Goal: Task Accomplishment & Management: Use online tool/utility

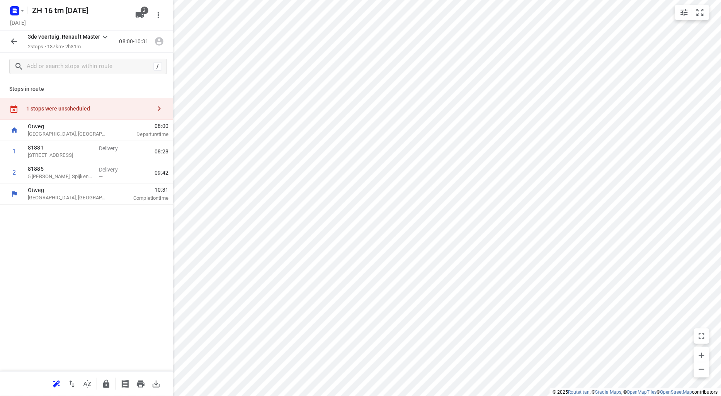
click at [14, 40] on icon "button" at bounding box center [13, 41] width 9 height 9
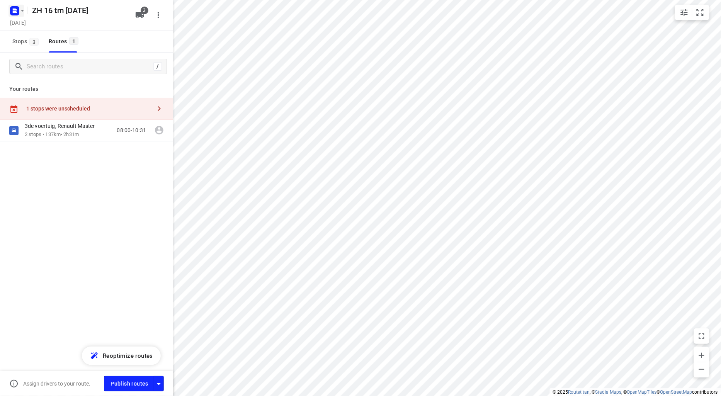
click at [16, 9] on icon "button" at bounding box center [16, 10] width 2 height 2
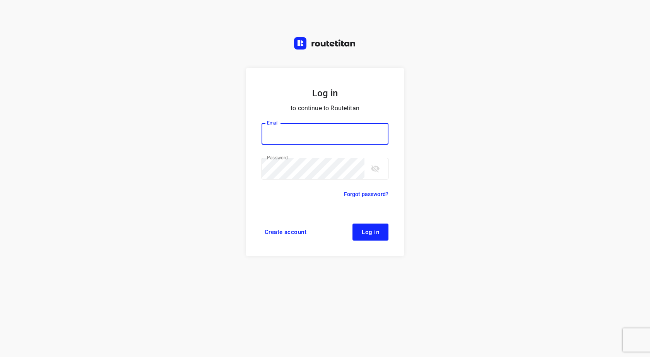
type input "info@tasboomkwekerij.nl"
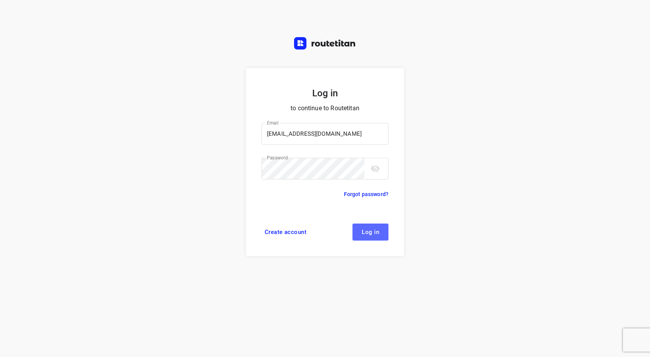
click at [362, 229] on span "Log in" at bounding box center [370, 232] width 17 height 6
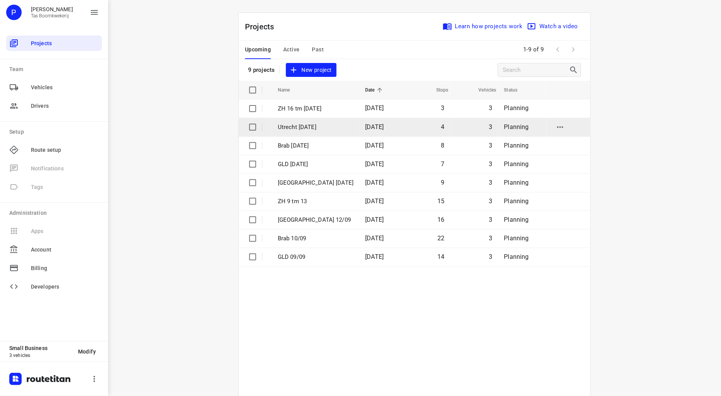
click at [283, 124] on p "Utrecht [DATE]" at bounding box center [316, 127] width 76 height 9
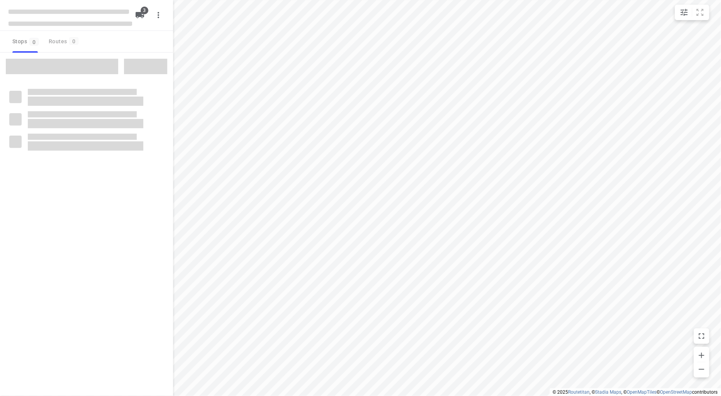
type input "distance"
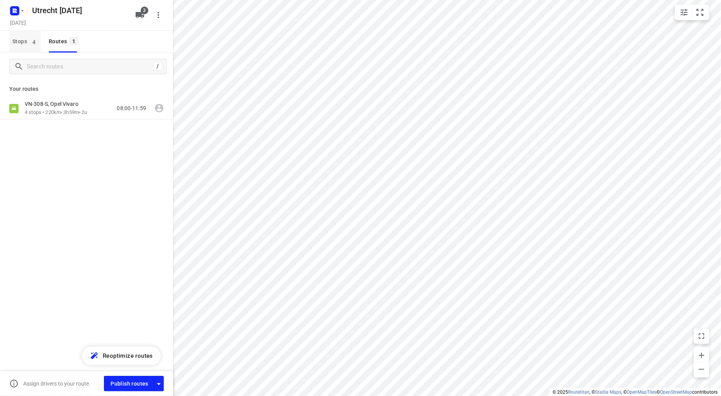
click at [16, 42] on span "Stops 4" at bounding box center [26, 42] width 29 height 10
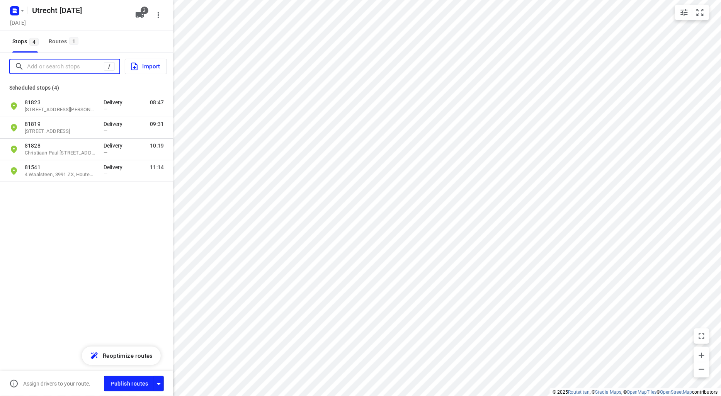
click at [48, 67] on input "Add or search stops" at bounding box center [65, 67] width 77 height 12
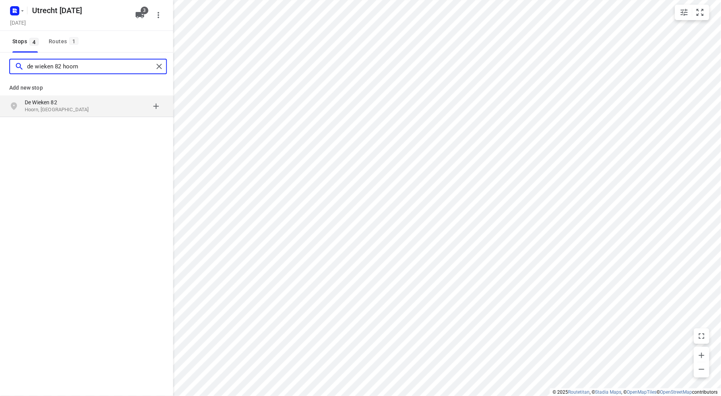
type input "de wieken 82 hoorn"
click at [53, 101] on p "De Wieken 82" at bounding box center [60, 103] width 71 height 8
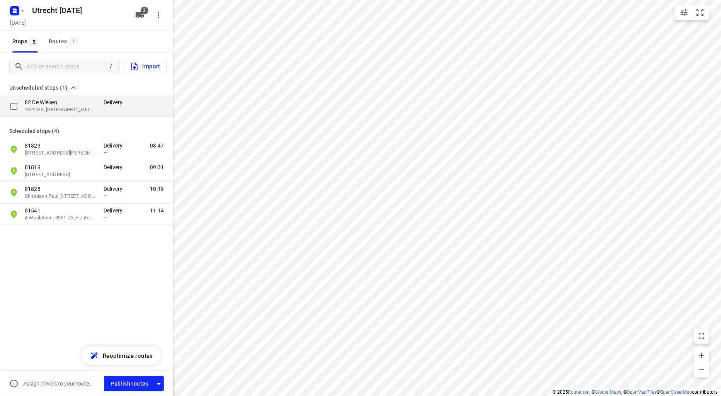
click at [72, 104] on p "82 De Wieken" at bounding box center [60, 103] width 71 height 8
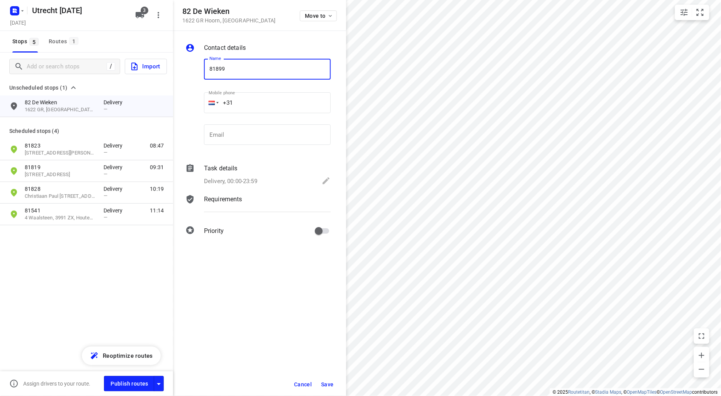
type input "81899"
click at [327, 181] on icon at bounding box center [326, 180] width 7 height 7
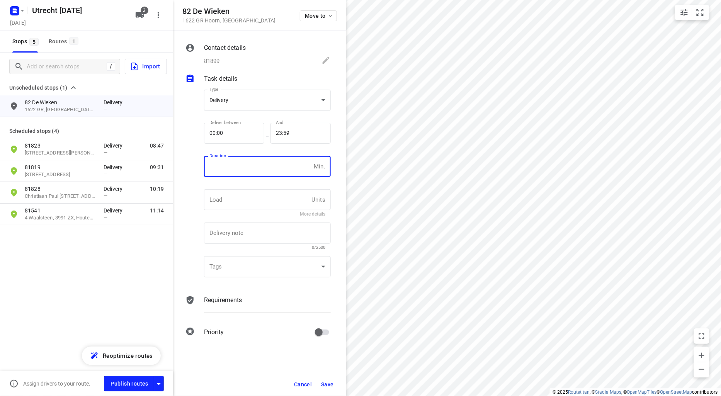
click at [231, 173] on input "number" at bounding box center [257, 166] width 107 height 21
type input "10"
click at [330, 382] on span "Save" at bounding box center [327, 385] width 13 height 6
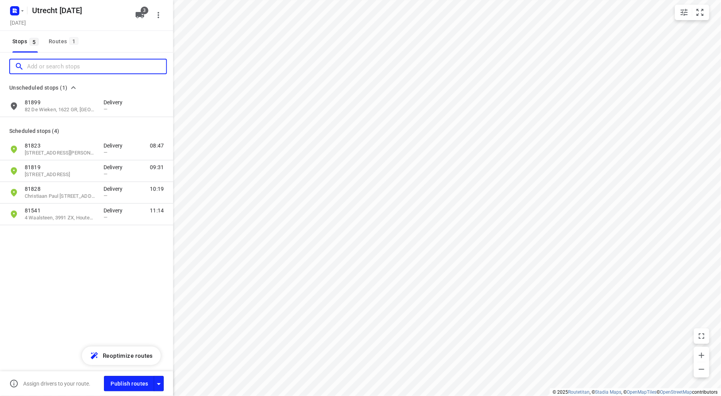
click at [59, 68] on input "Add or search stops" at bounding box center [96, 67] width 139 height 12
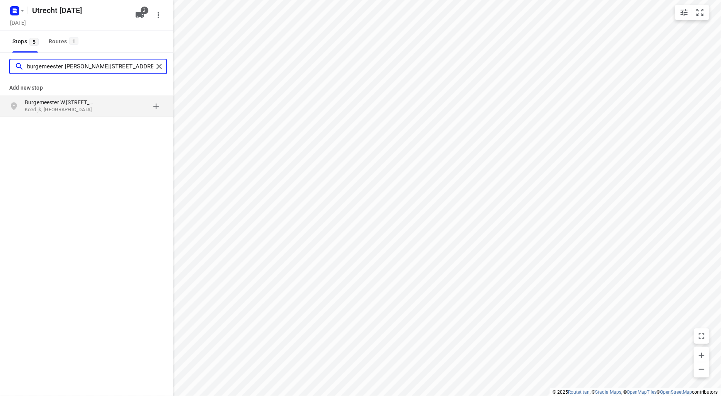
type input "burgemeester [PERSON_NAME][STREET_ADDRESS]"
click at [60, 109] on p "Koedijk, [GEOGRAPHIC_DATA]" at bounding box center [60, 109] width 71 height 7
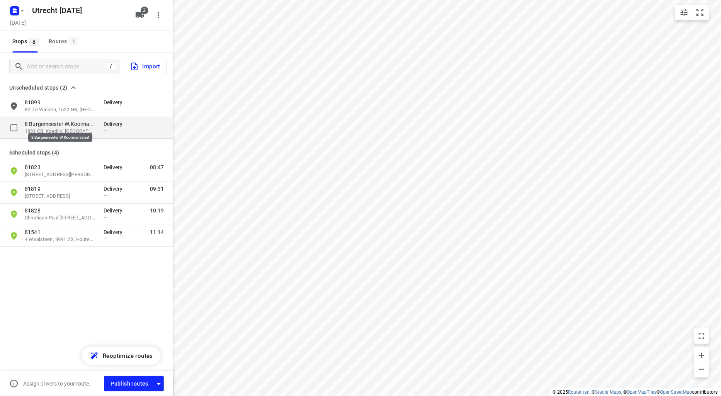
click at [51, 125] on p "8 Burgemeester W.Kooimanstraat" at bounding box center [60, 124] width 71 height 8
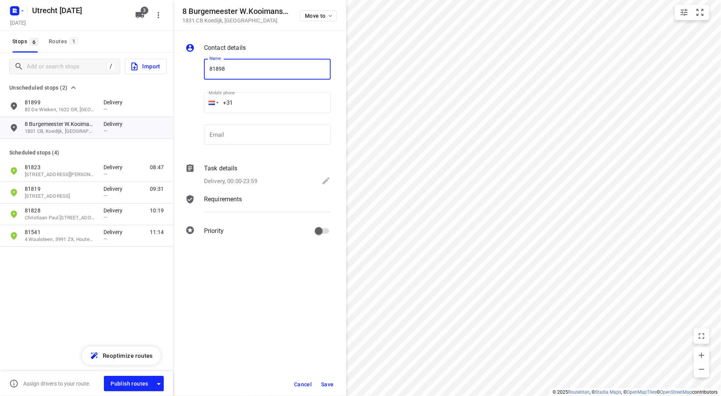
type input "81898"
click at [324, 181] on icon at bounding box center [326, 180] width 9 height 9
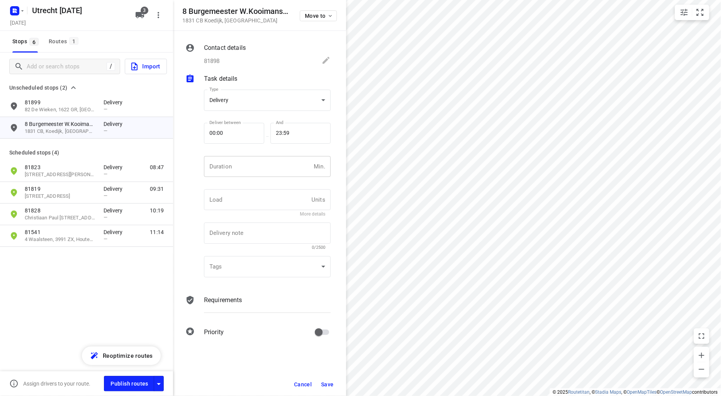
click at [234, 167] on input "number" at bounding box center [257, 166] width 107 height 21
type input "10"
click at [333, 383] on span "Save" at bounding box center [327, 385] width 13 height 6
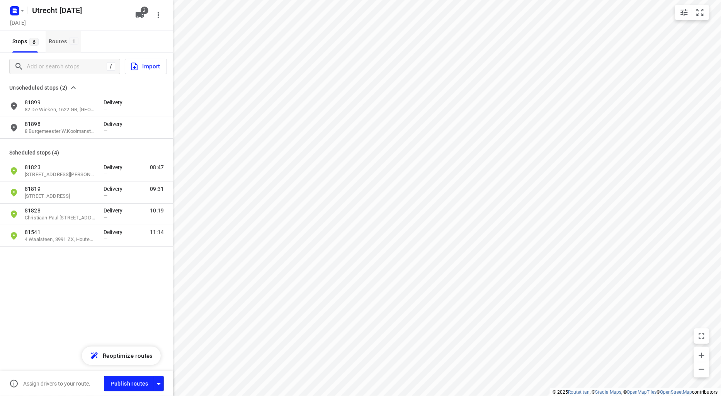
click at [57, 42] on div "Routes 1" at bounding box center [65, 42] width 32 height 10
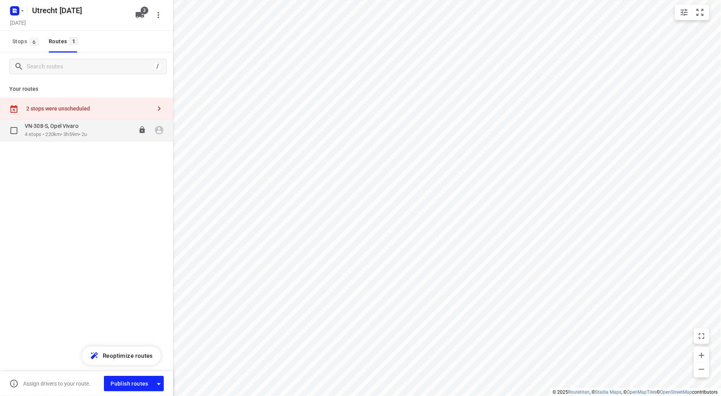
click at [68, 131] on p "4 stops • 220km • 3h59m • 2u" at bounding box center [56, 134] width 63 height 7
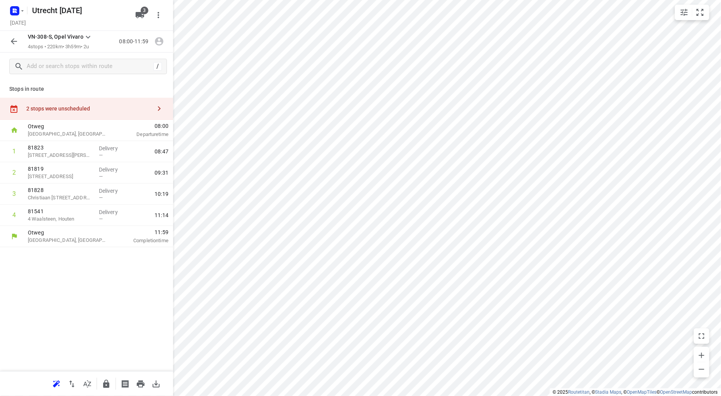
click at [59, 114] on div "2 stops were unscheduled" at bounding box center [86, 109] width 173 height 22
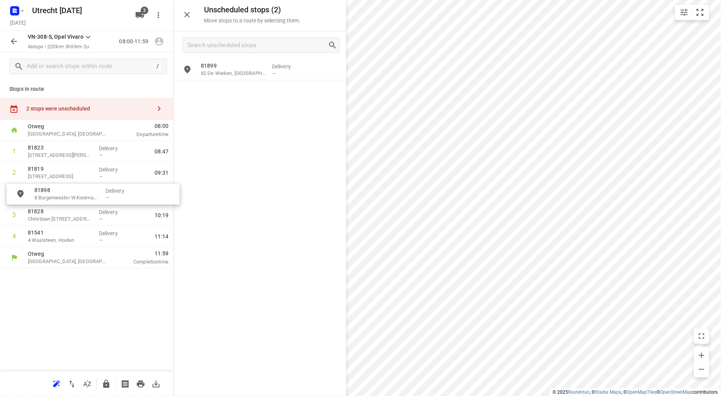
drag, startPoint x: 232, startPoint y: 97, endPoint x: 66, endPoint y: 202, distance: 197.1
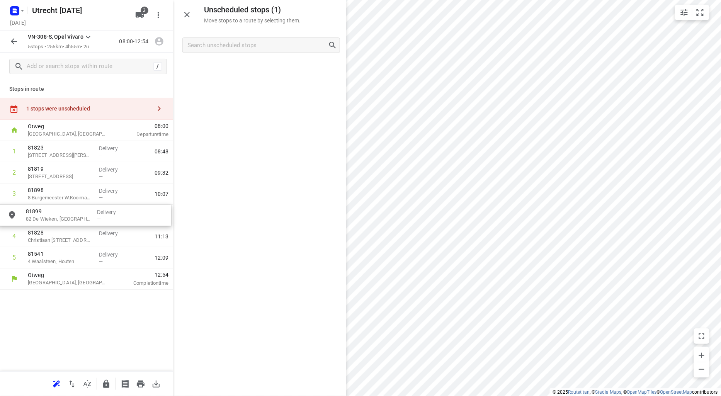
drag, startPoint x: 224, startPoint y: 72, endPoint x: 48, endPoint y: 220, distance: 230.2
